Goal: Transaction & Acquisition: Purchase product/service

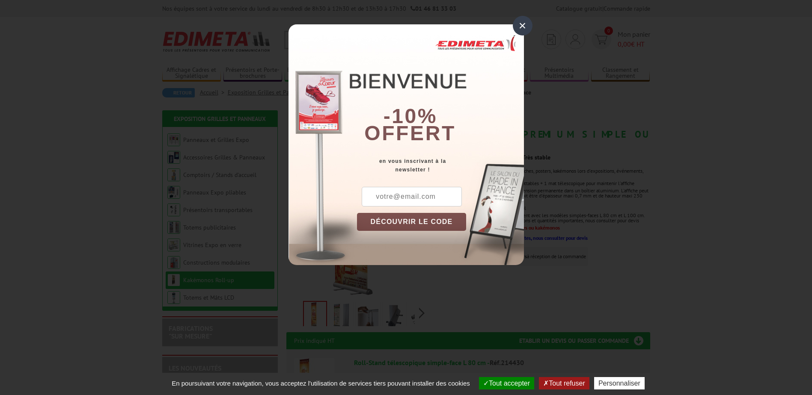
click at [520, 23] on div "×" at bounding box center [523, 26] width 20 height 20
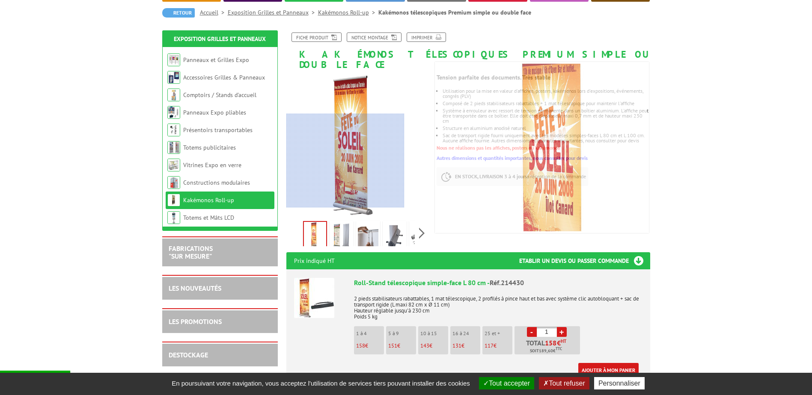
scroll to position [257, 0]
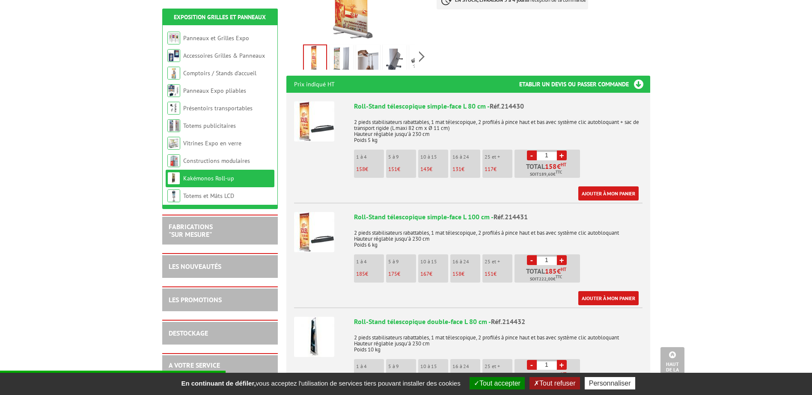
click at [316, 226] on img at bounding box center [314, 232] width 40 height 40
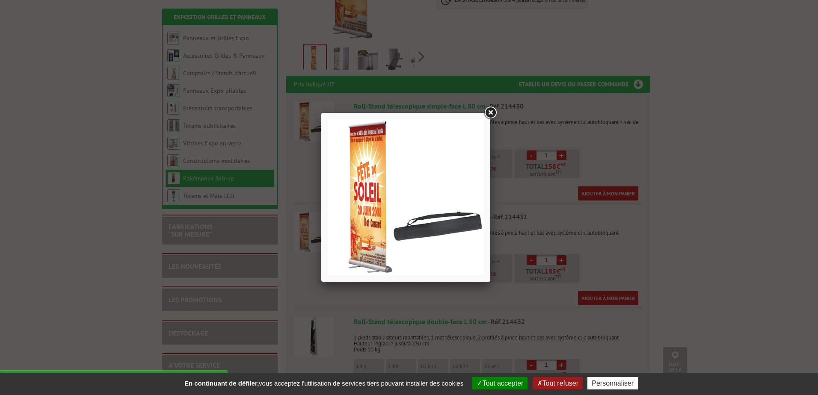
click at [492, 110] on link at bounding box center [490, 112] width 15 height 15
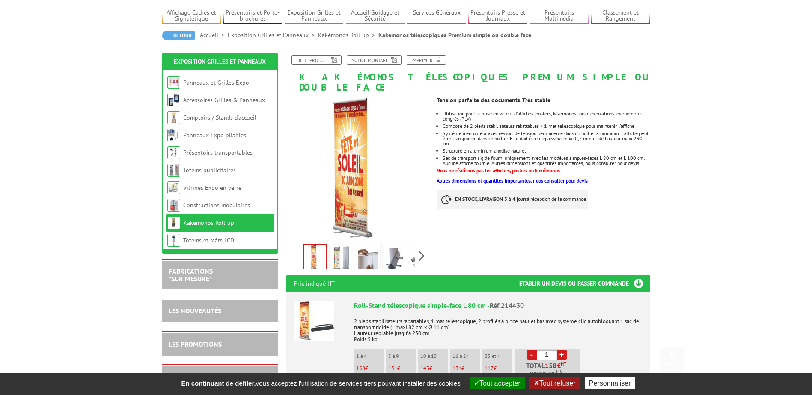
scroll to position [0, 0]
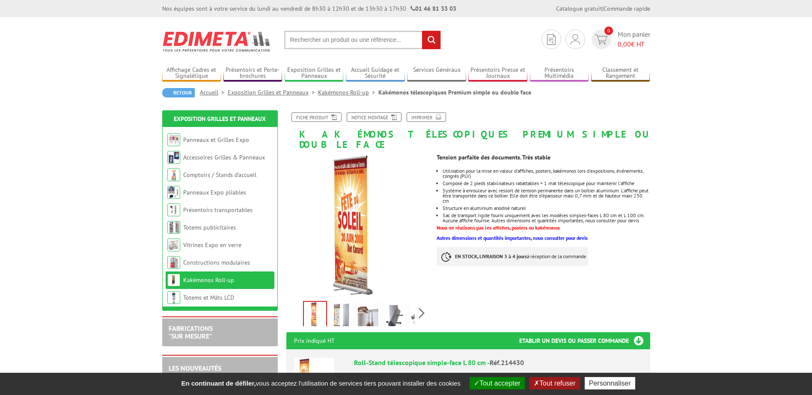
click at [346, 303] on img at bounding box center [341, 316] width 21 height 27
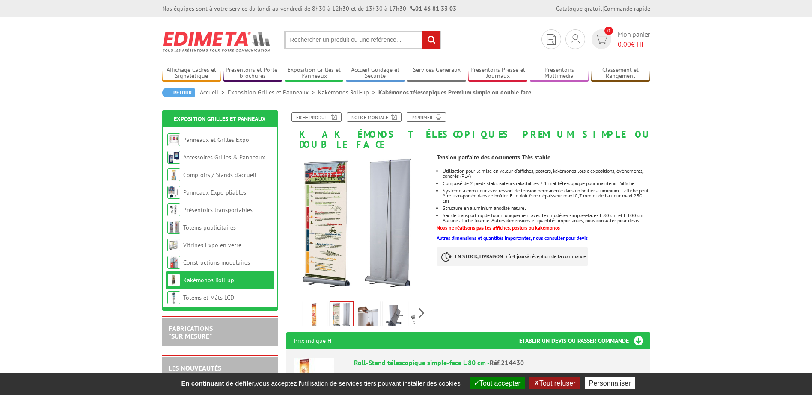
click at [360, 303] on img at bounding box center [368, 316] width 21 height 27
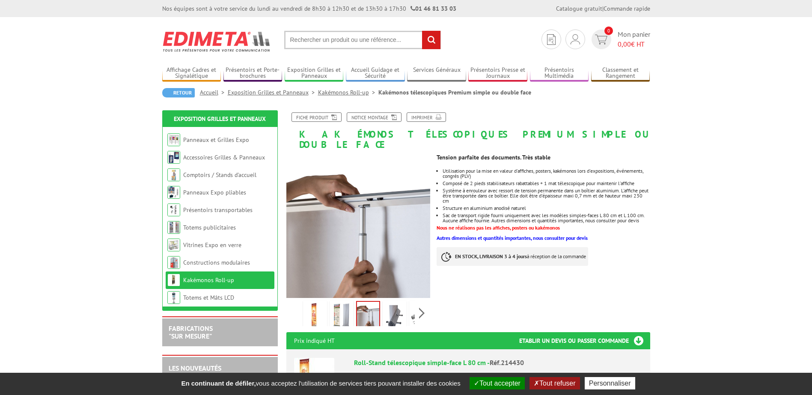
click at [389, 303] on img at bounding box center [394, 316] width 21 height 27
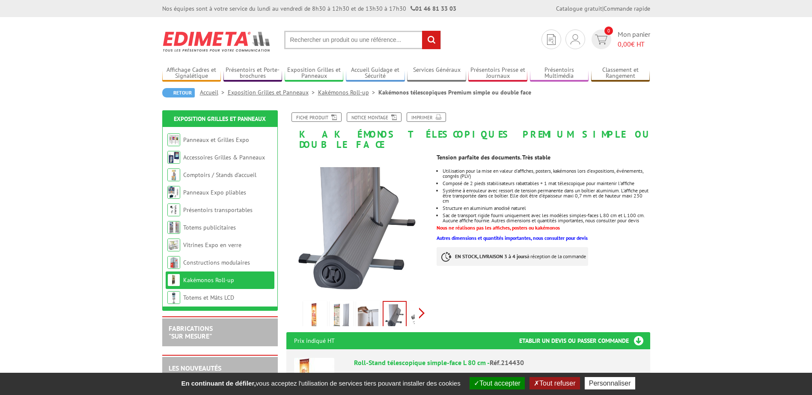
click at [422, 306] on div "Previous Next" at bounding box center [358, 313] width 144 height 30
click at [401, 309] on img at bounding box center [402, 316] width 21 height 27
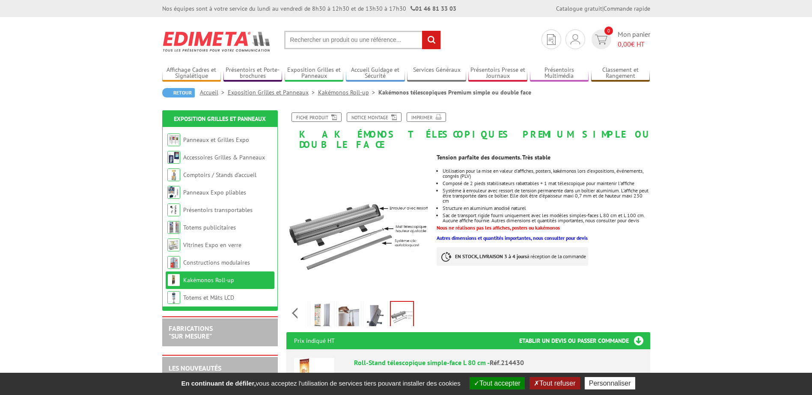
click at [379, 309] on img at bounding box center [375, 316] width 21 height 27
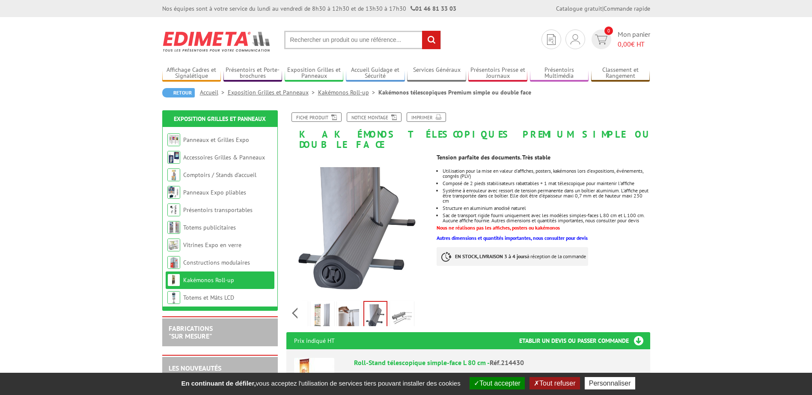
click at [351, 305] on img at bounding box center [349, 316] width 21 height 27
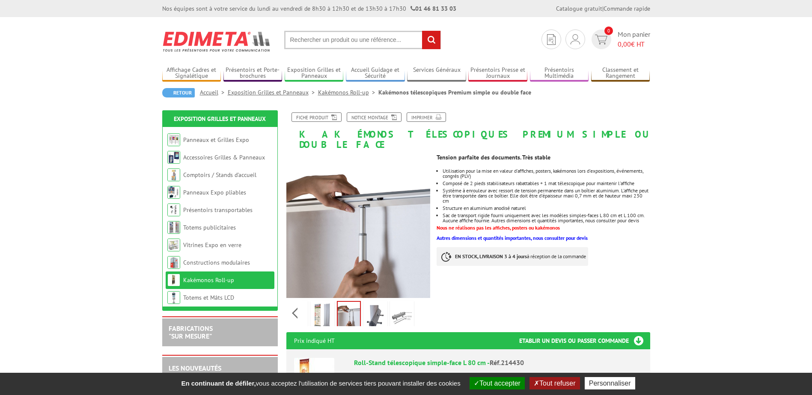
click at [324, 305] on img at bounding box center [322, 316] width 21 height 27
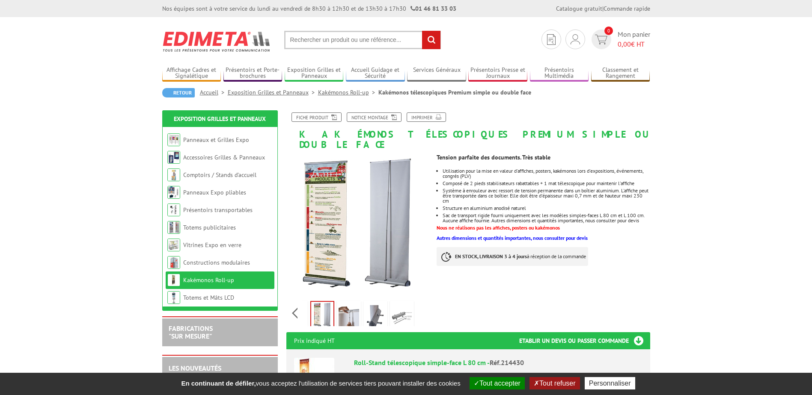
click at [299, 307] on div "Previous Next" at bounding box center [358, 313] width 144 height 30
click at [296, 306] on div "Previous Next" at bounding box center [358, 313] width 144 height 30
click at [310, 308] on img at bounding box center [315, 316] width 21 height 27
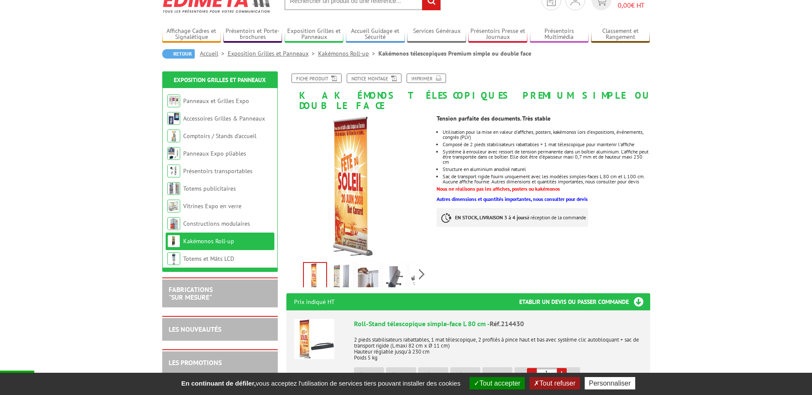
scroll to position [86, 0]
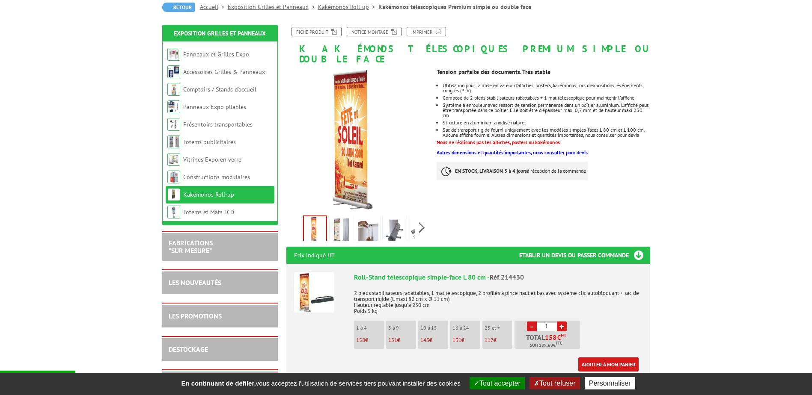
click at [336, 226] on img at bounding box center [341, 230] width 21 height 27
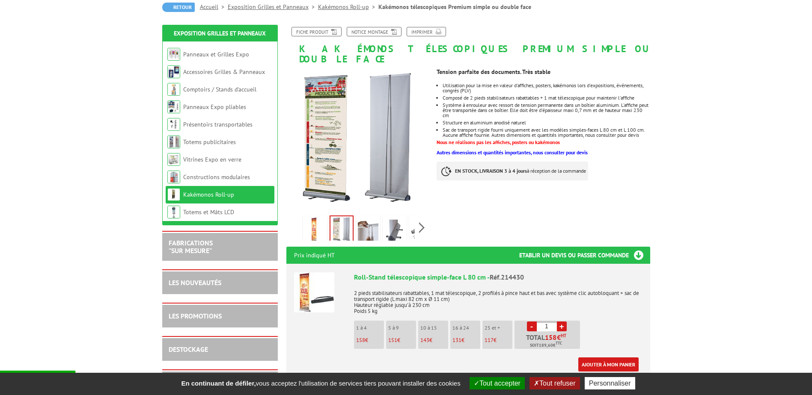
click at [364, 222] on img at bounding box center [368, 230] width 21 height 27
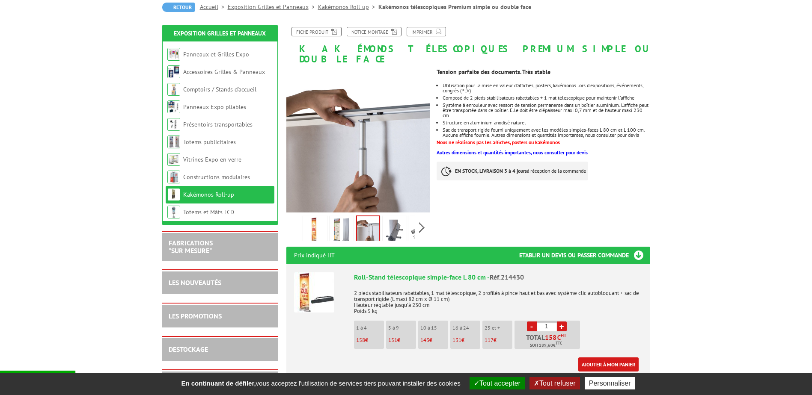
click at [393, 223] on img at bounding box center [394, 230] width 21 height 27
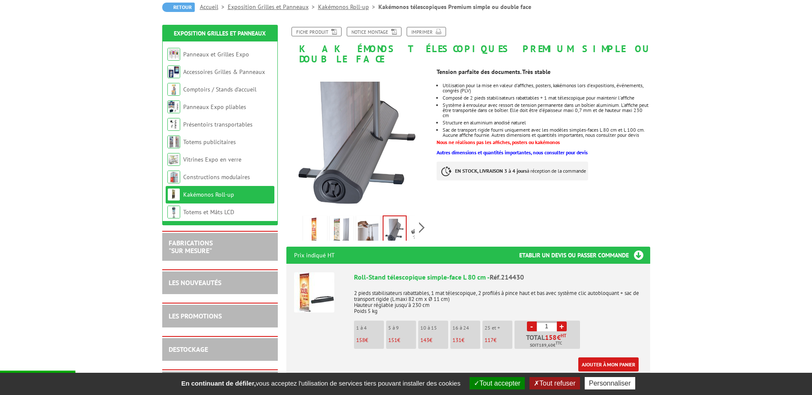
click at [415, 219] on img at bounding box center [421, 230] width 21 height 27
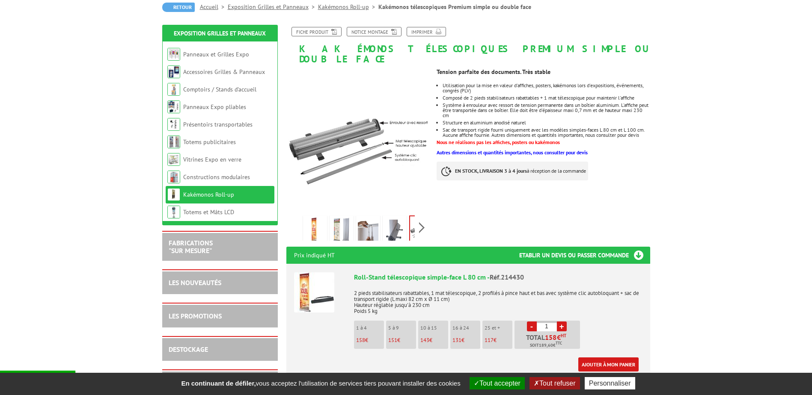
click at [296, 217] on div "Previous Next" at bounding box center [358, 228] width 144 height 30
click at [315, 220] on img at bounding box center [315, 230] width 21 height 27
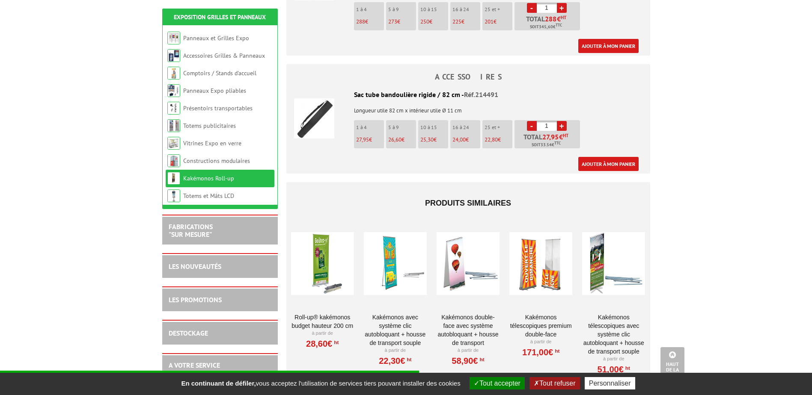
scroll to position [770, 0]
